Goal: Information Seeking & Learning: Compare options

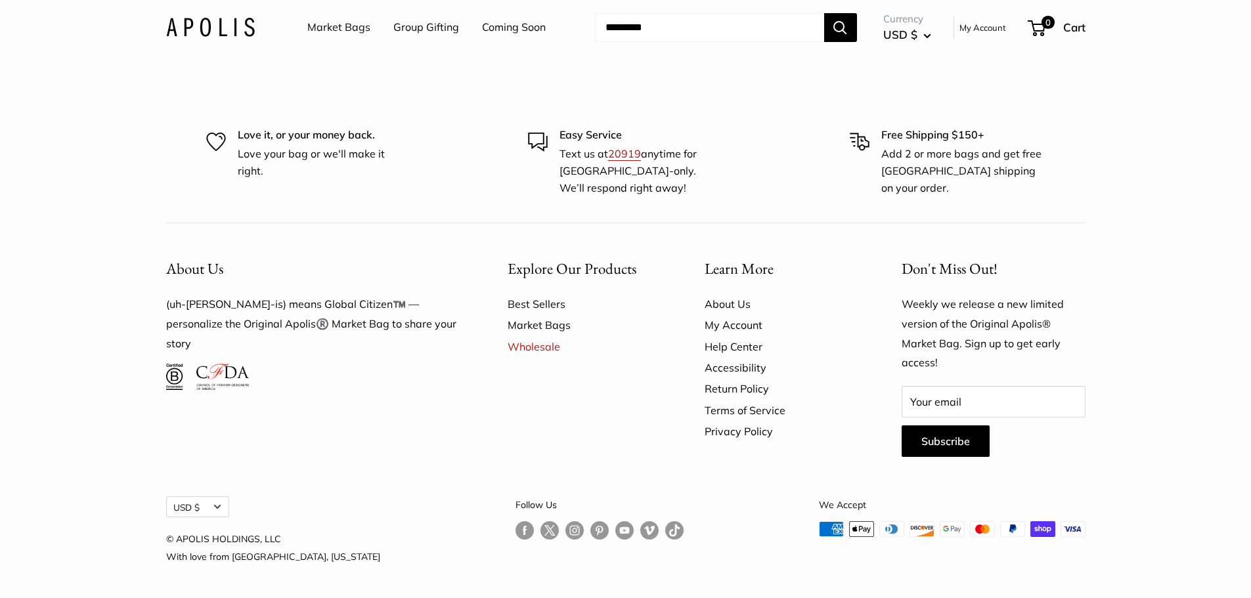
scroll to position [4079, 0]
click at [362, 30] on link "Market Bags" at bounding box center [338, 28] width 63 height 20
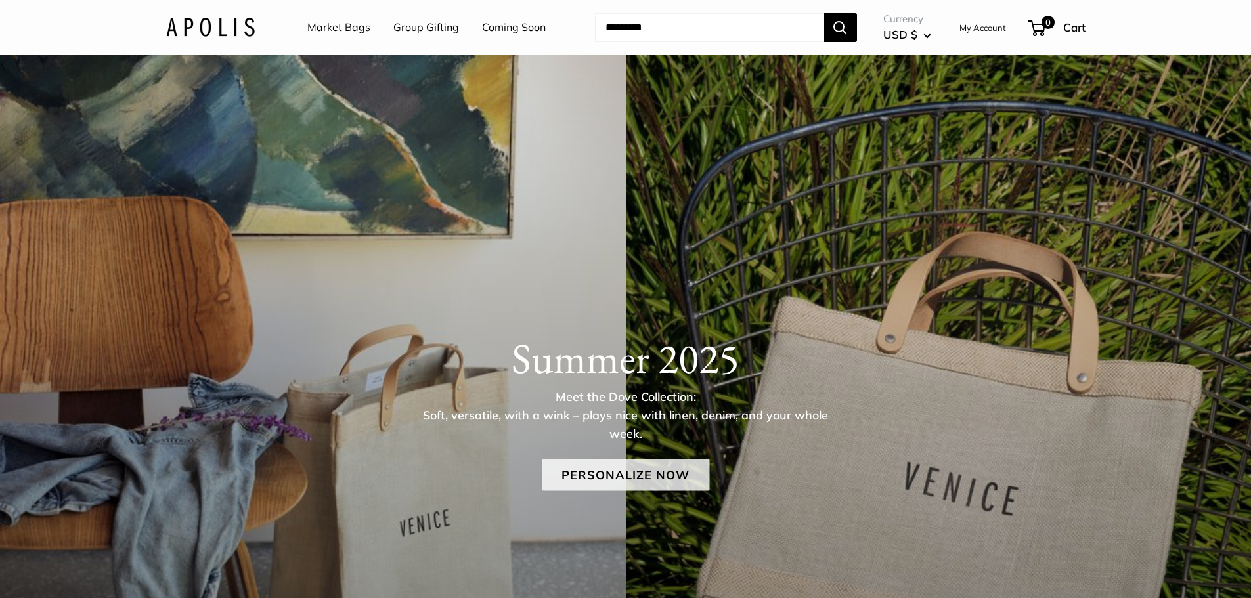
click at [647, 477] on link "Personalize Now" at bounding box center [625, 475] width 167 height 32
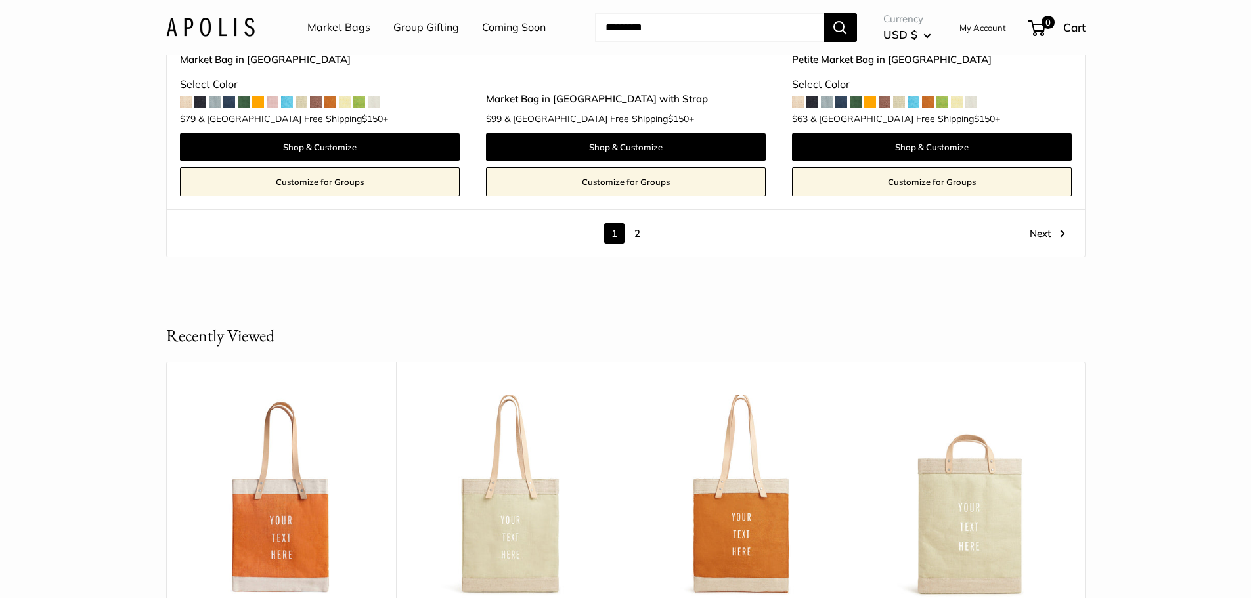
scroll to position [7946, 0]
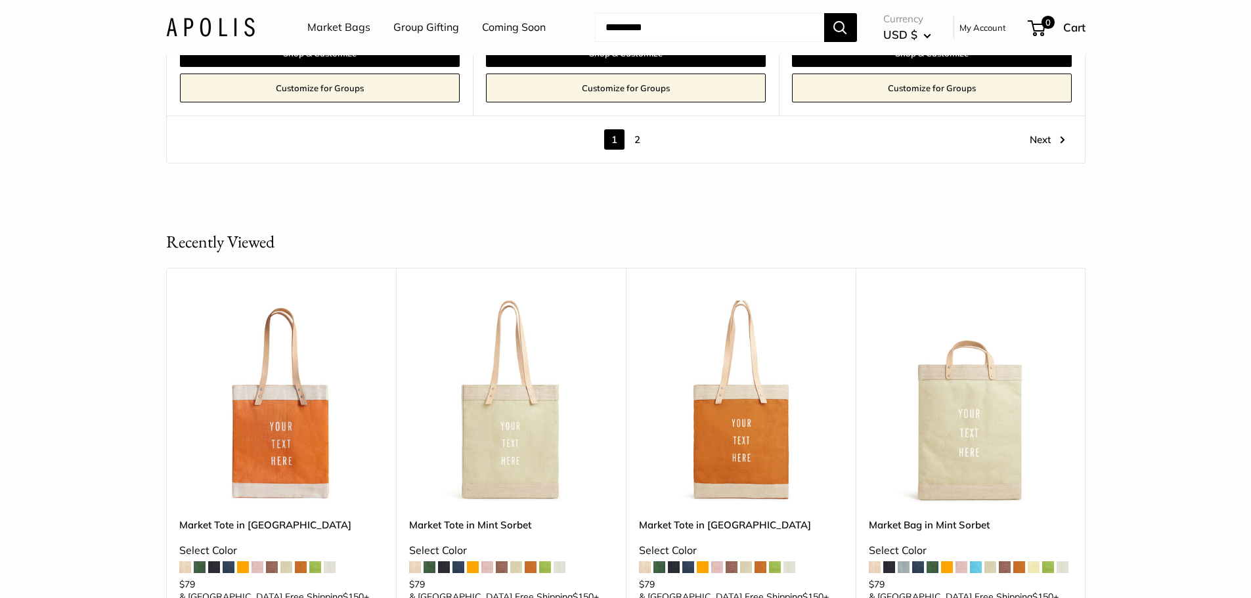
click at [636, 129] on link "2" at bounding box center [637, 139] width 20 height 20
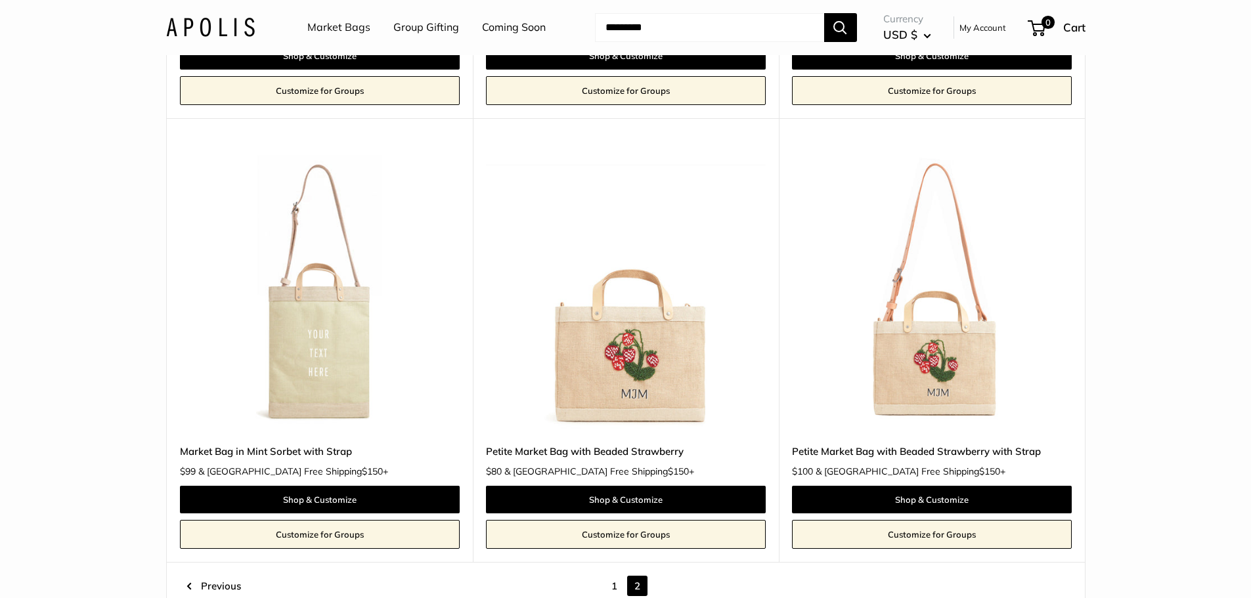
scroll to position [1132, 0]
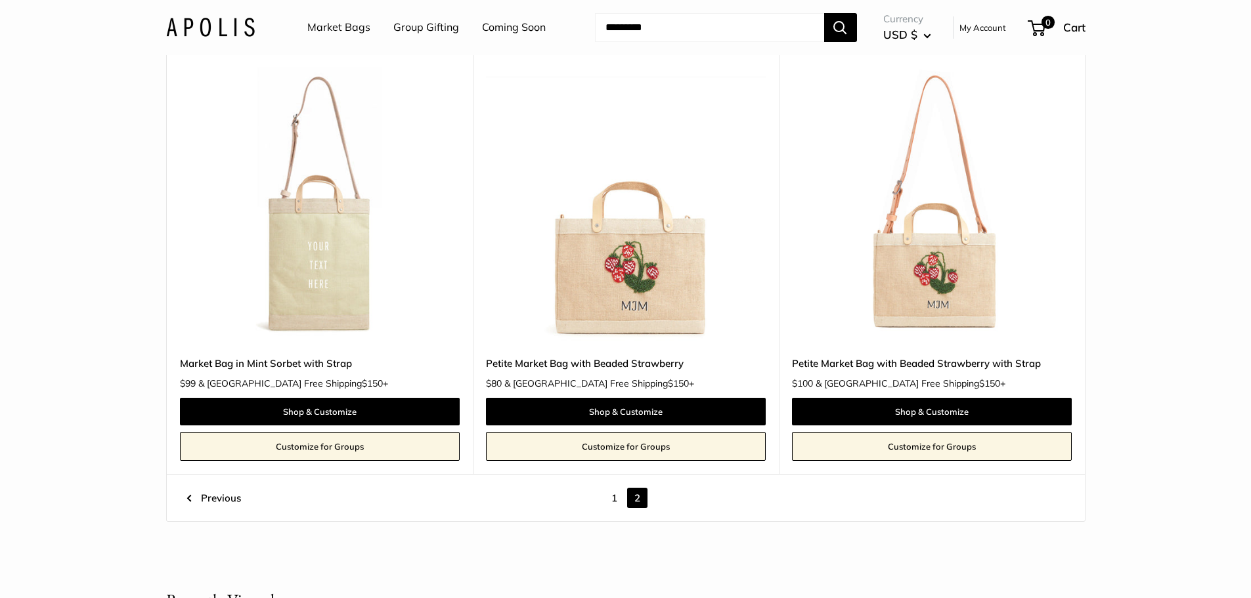
click at [0, 0] on img at bounding box center [0, 0] width 0 height 0
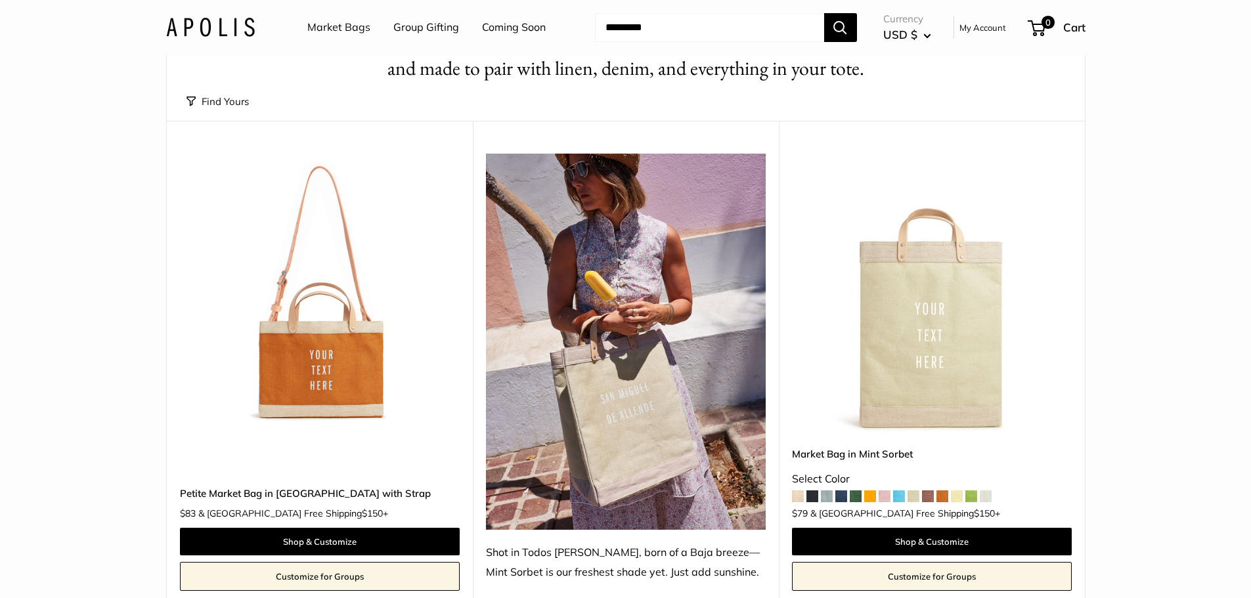
scroll to position [0, 0]
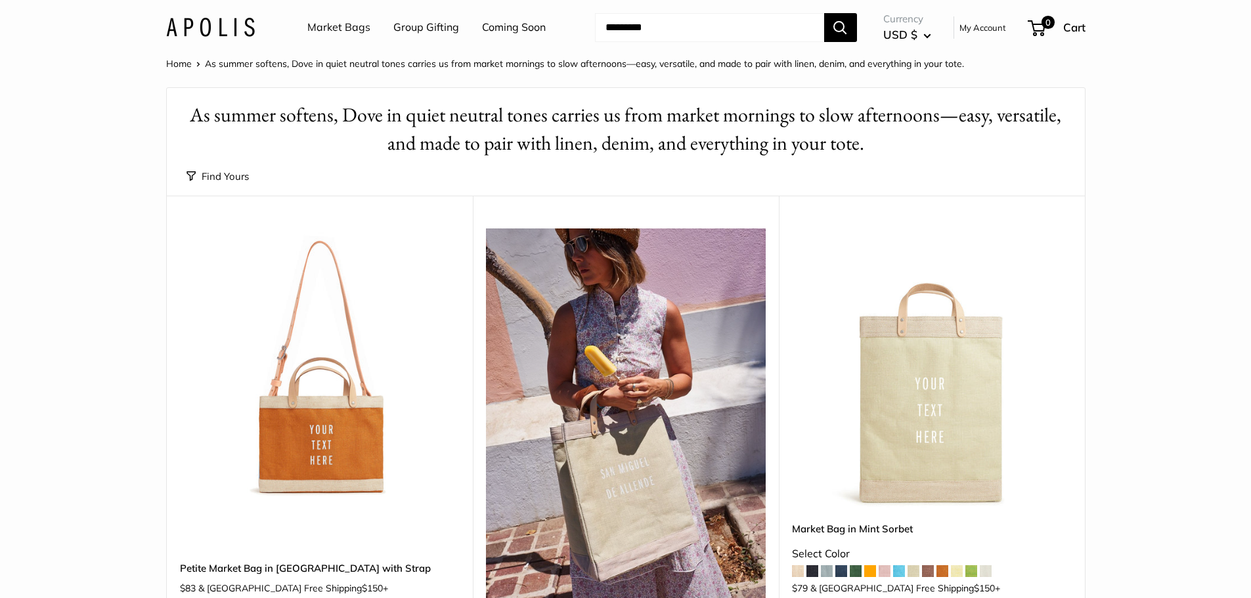
click at [0, 0] on img at bounding box center [0, 0] width 0 height 0
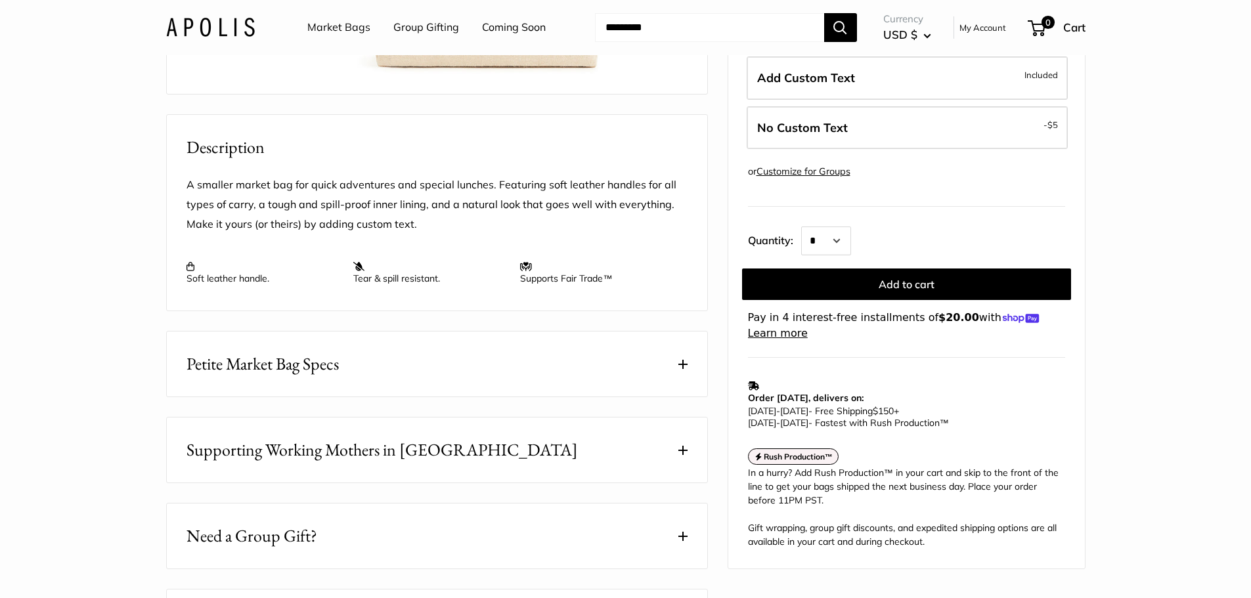
scroll to position [788, 0]
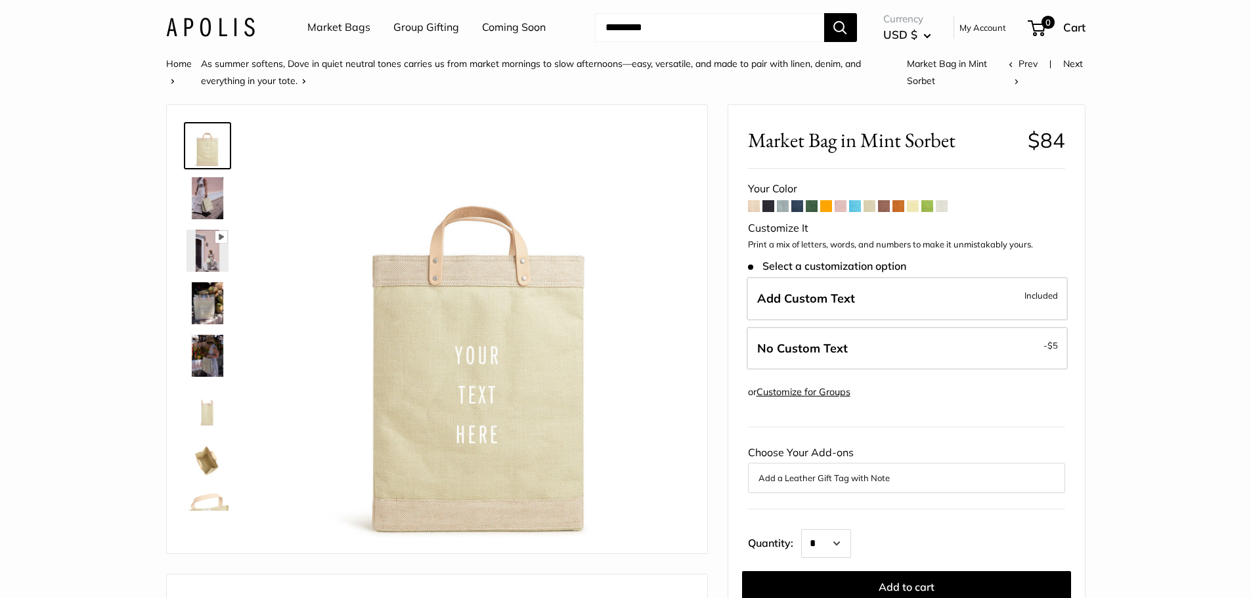
click at [758, 208] on span at bounding box center [754, 206] width 12 height 12
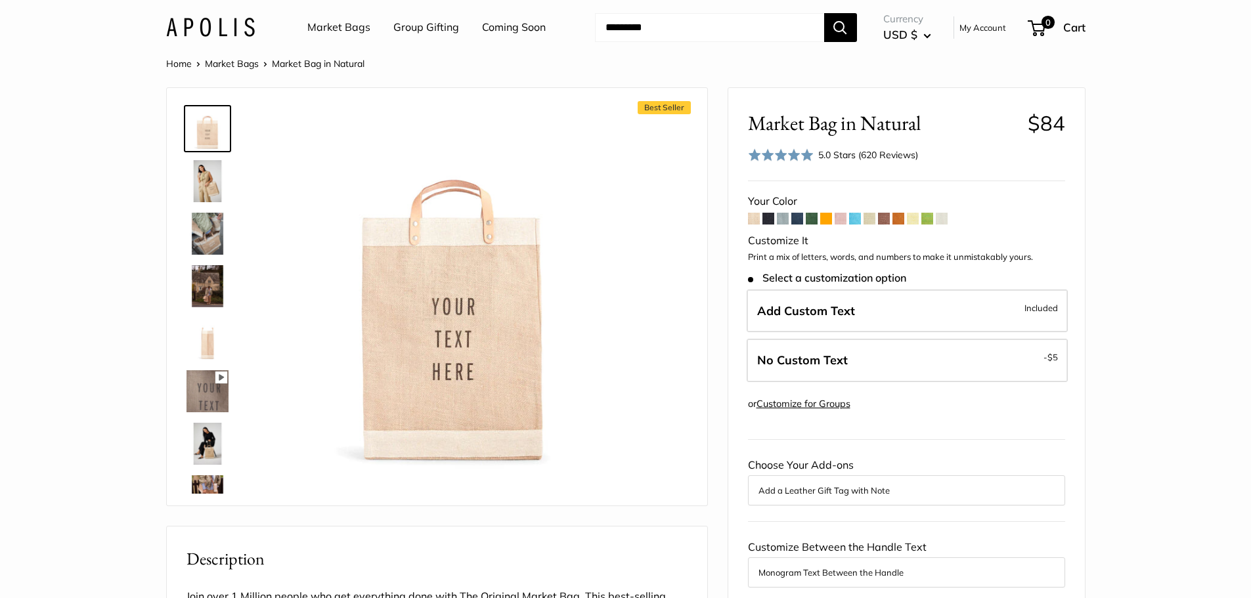
click at [845, 219] on span at bounding box center [841, 219] width 12 height 12
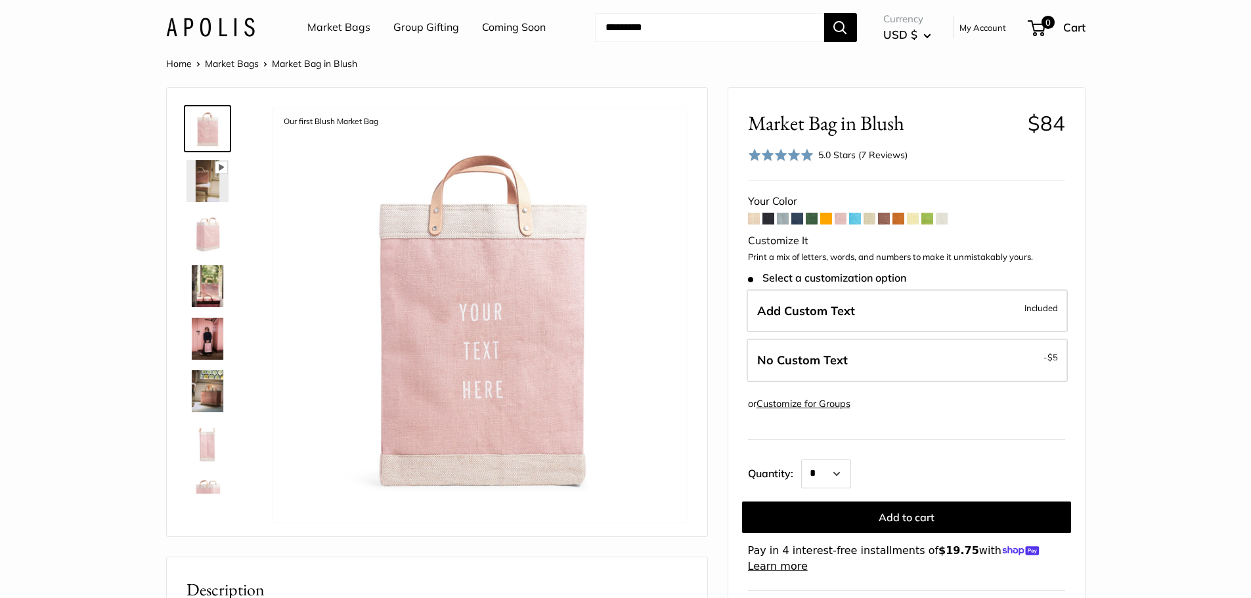
click at [869, 221] on span at bounding box center [870, 219] width 12 height 12
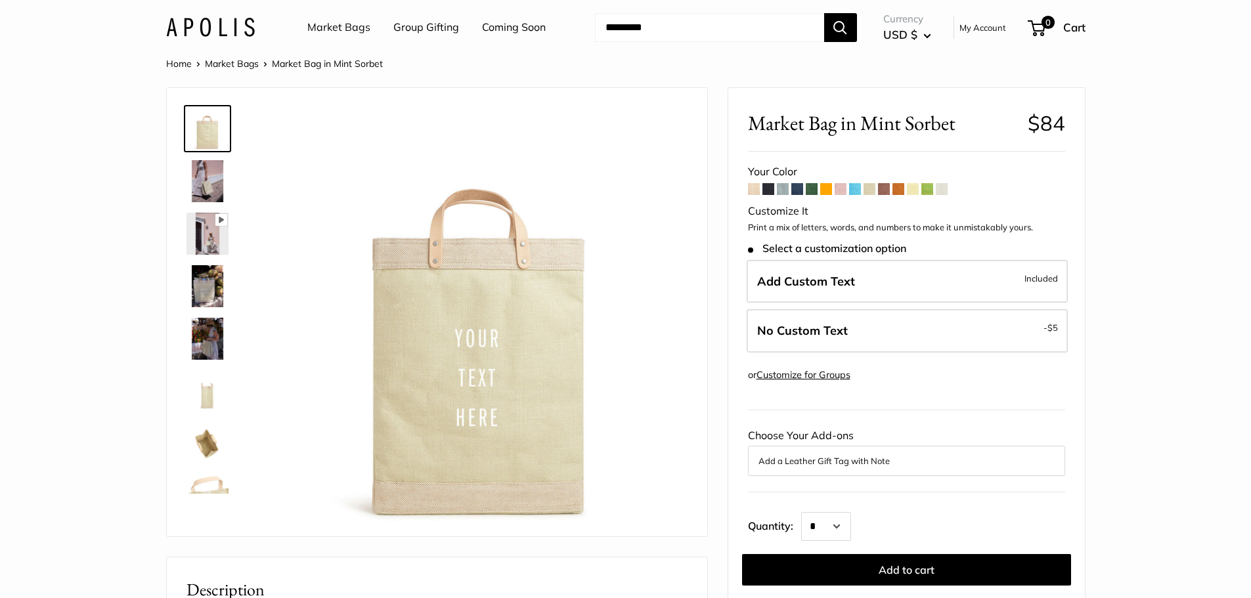
click at [918, 188] on span at bounding box center [913, 189] width 12 height 12
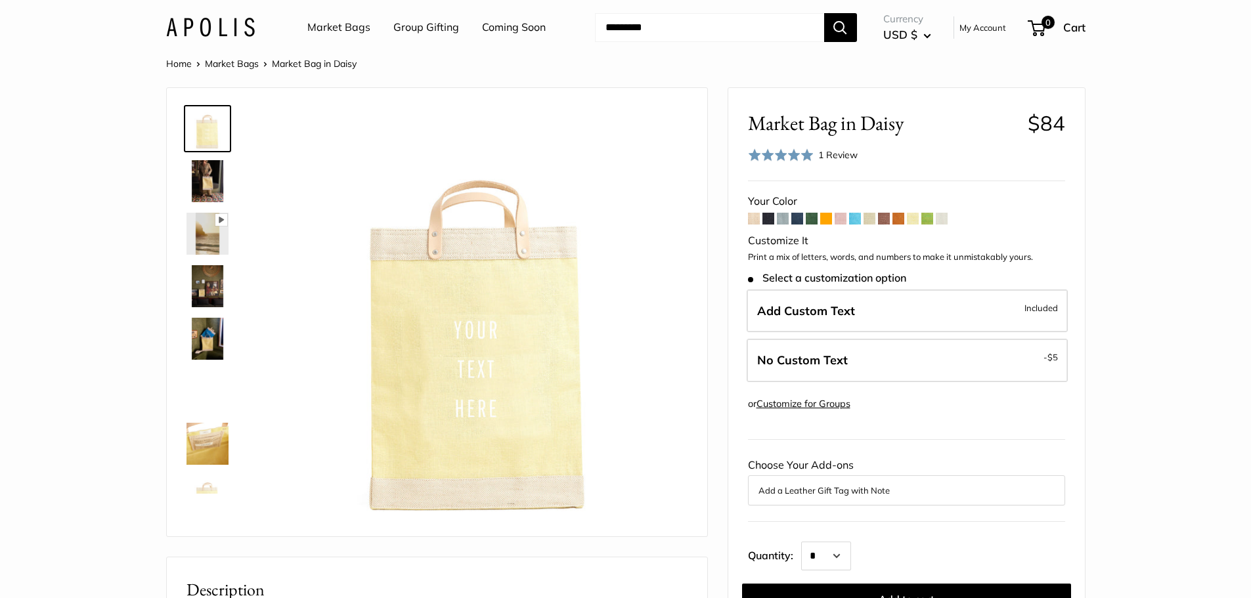
click at [944, 217] on span at bounding box center [942, 219] width 12 height 12
